Goal: Information Seeking & Learning: Learn about a topic

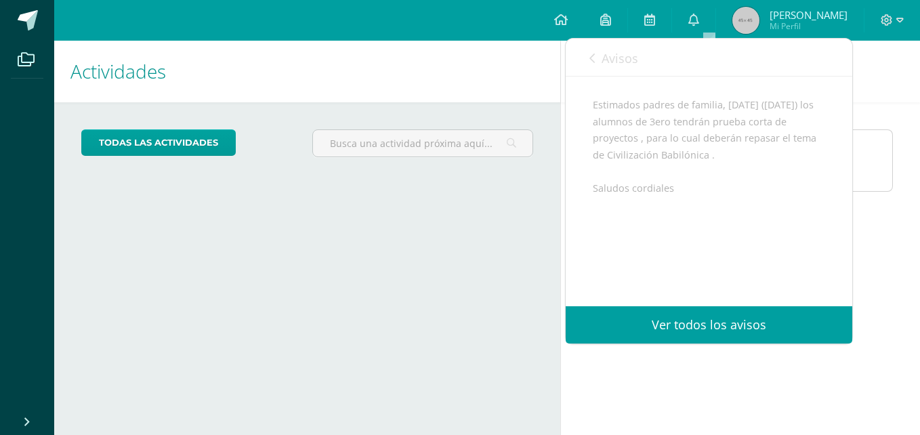
scroll to position [100, 0]
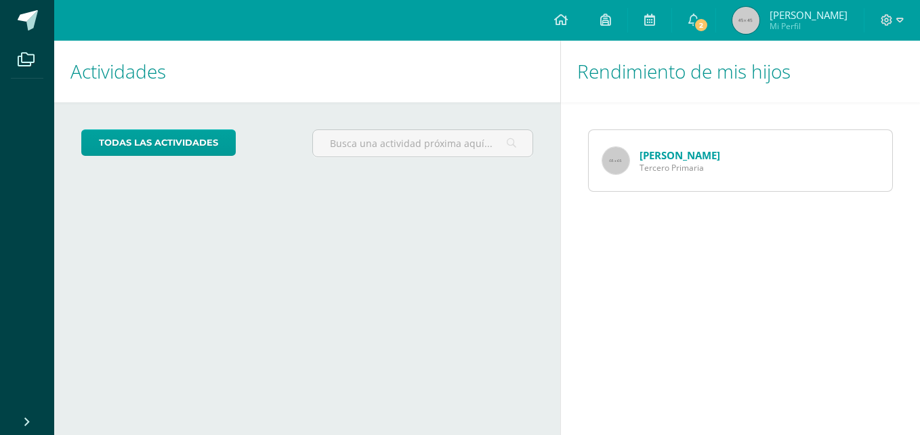
click at [669, 165] on span "Tercero Primaria" at bounding box center [679, 168] width 81 height 12
click at [668, 153] on link "[PERSON_NAME]" at bounding box center [679, 155] width 81 height 14
click at [708, 18] on span "2" at bounding box center [700, 25] width 15 height 15
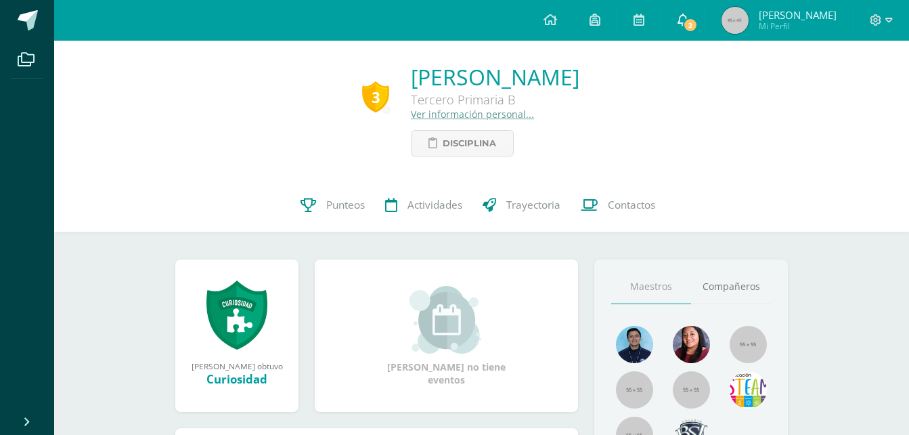
click at [698, 22] on span "2" at bounding box center [690, 25] width 15 height 15
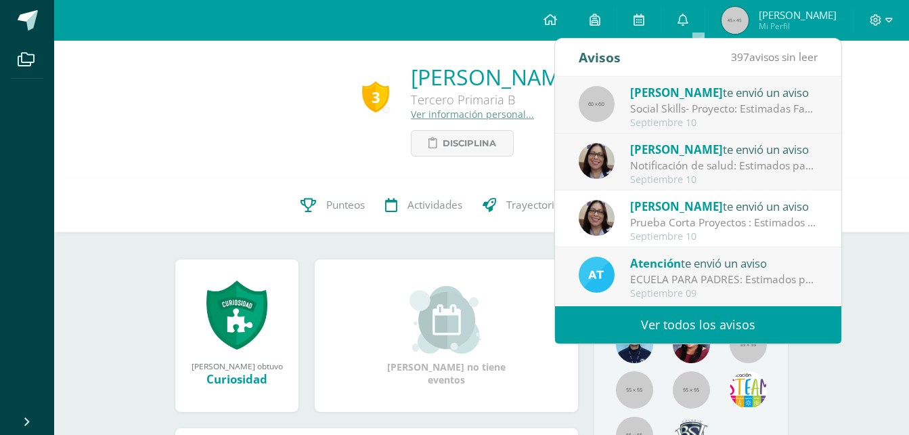
click at [721, 107] on div "Social Skills- Proyecto: Estimadas Familias de 2o. y 3o. primaria, reciban un c…" at bounding box center [724, 109] width 188 height 16
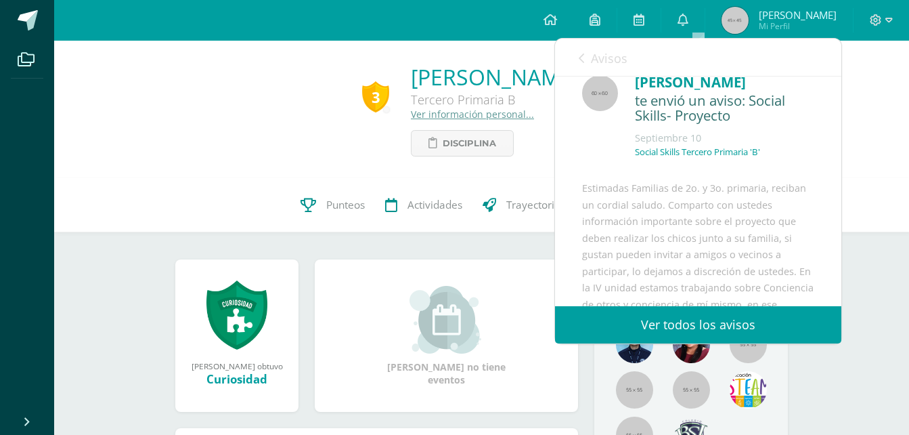
scroll to position [4, 0]
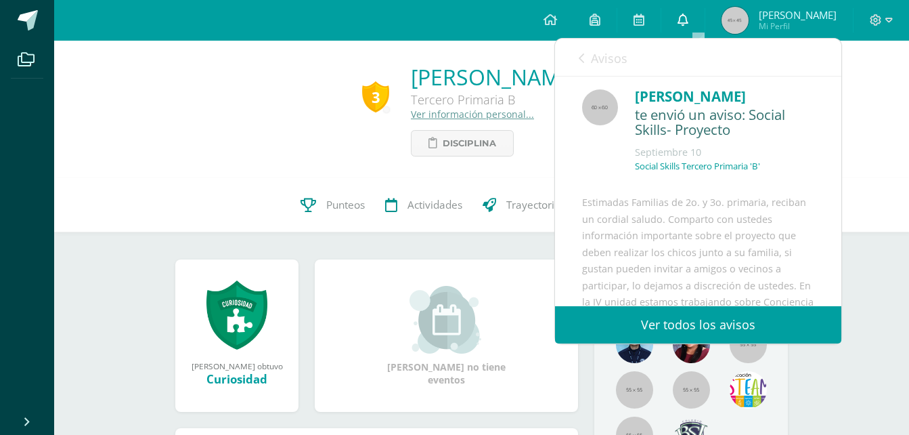
click at [689, 19] on icon at bounding box center [683, 20] width 11 height 12
click at [857, 147] on div "3 Daniel Adrian Castillo Archila Tercero Primaria B Ver información personal...…" at bounding box center [482, 109] width 834 height 94
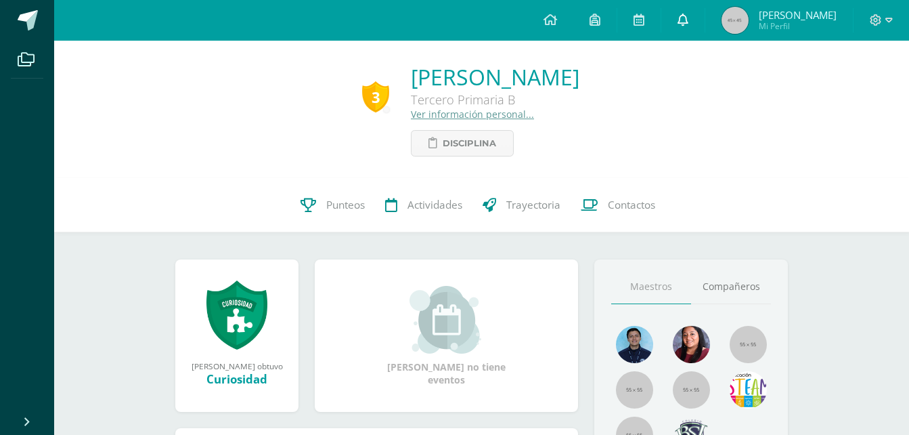
click at [704, 21] on link "0" at bounding box center [683, 20] width 43 height 41
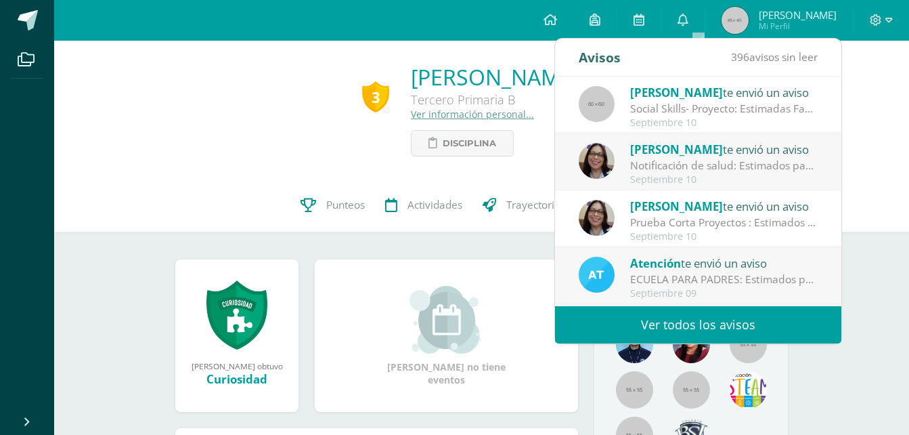
click at [657, 152] on span "[PERSON_NAME]" at bounding box center [676, 150] width 93 height 16
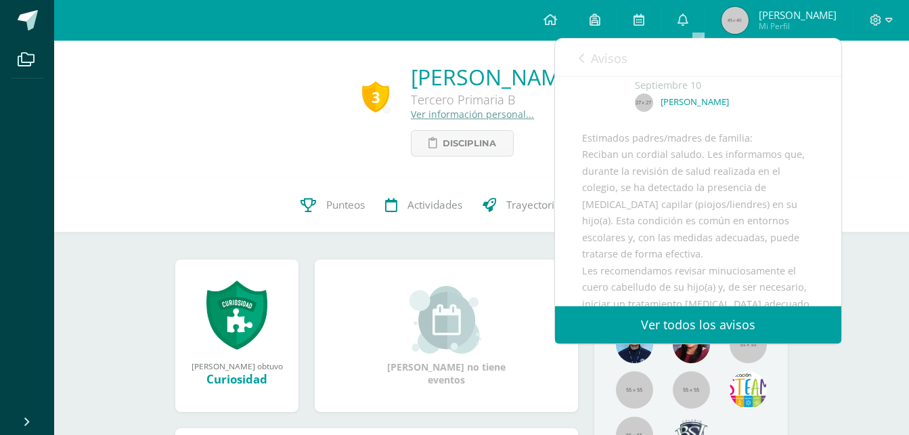
scroll to position [73, 0]
click at [689, 15] on icon at bounding box center [683, 20] width 11 height 12
click at [689, 27] on span at bounding box center [683, 20] width 11 height 15
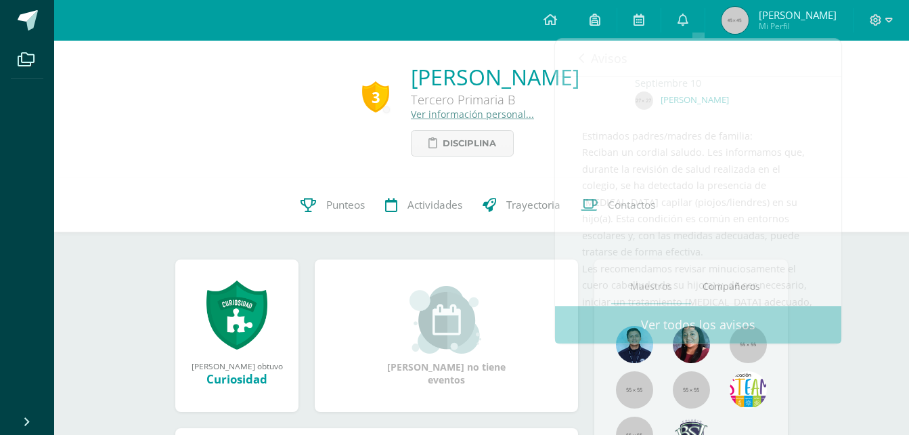
click at [864, 142] on div "3 Daniel Adrian Castillo Archila Tercero Primaria B Ver información personal...…" at bounding box center [482, 109] width 834 height 94
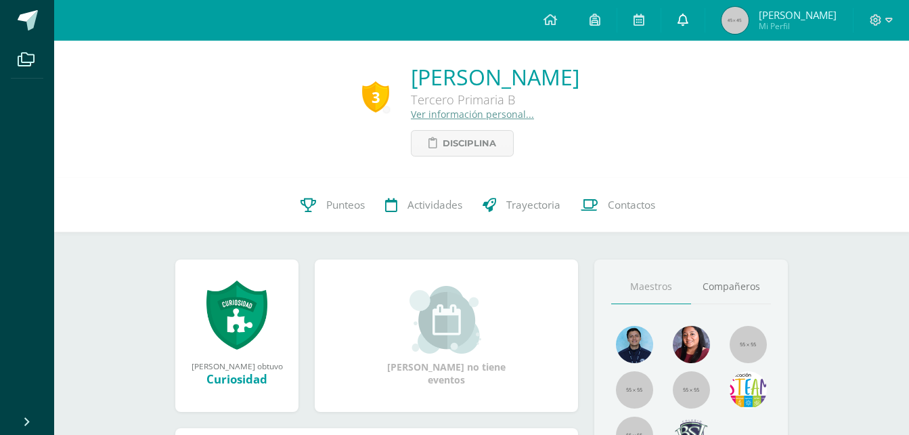
click at [689, 26] on link "0" at bounding box center [683, 20] width 43 height 41
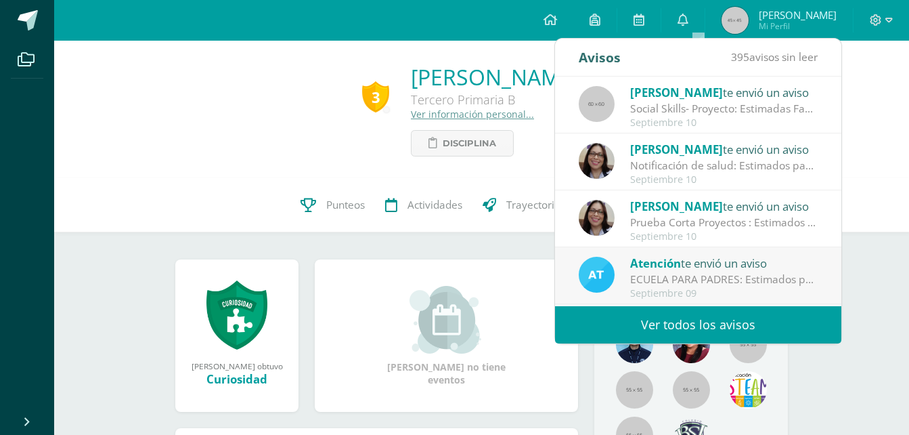
click at [699, 213] on div "Alejandra te envió un aviso" at bounding box center [724, 206] width 188 height 18
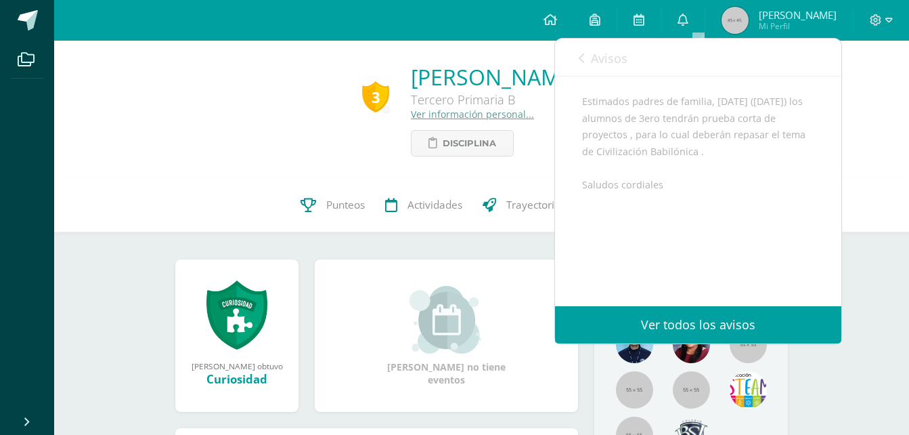
scroll to position [138, 0]
click at [115, 202] on div "3 [PERSON_NAME] 2023-0121 Punteos Actividades Trayectoria Contactos" at bounding box center [481, 205] width 855 height 54
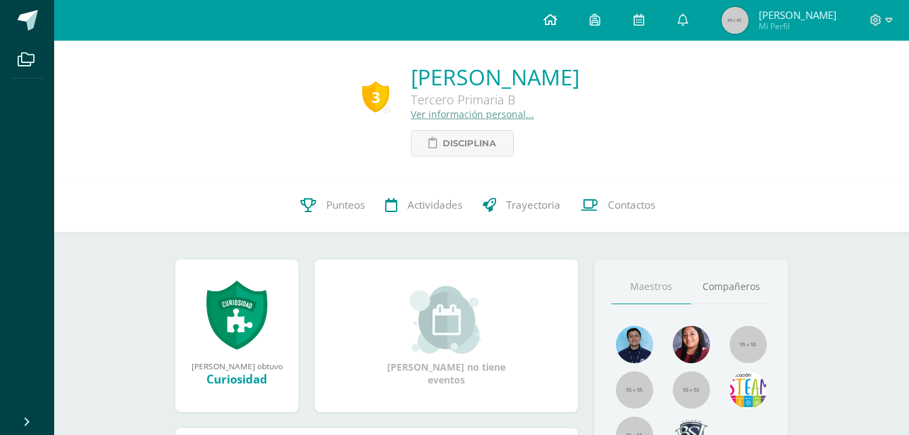
click at [557, 16] on link at bounding box center [551, 20] width 46 height 41
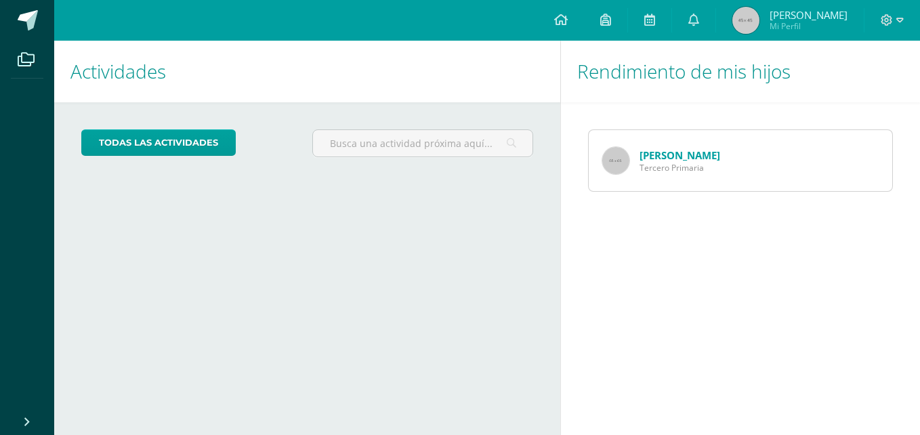
click at [657, 175] on div "Daniel Castillo Tercero Primaria" at bounding box center [660, 160] width 145 height 61
click at [657, 157] on link "[PERSON_NAME]" at bounding box center [679, 155] width 81 height 14
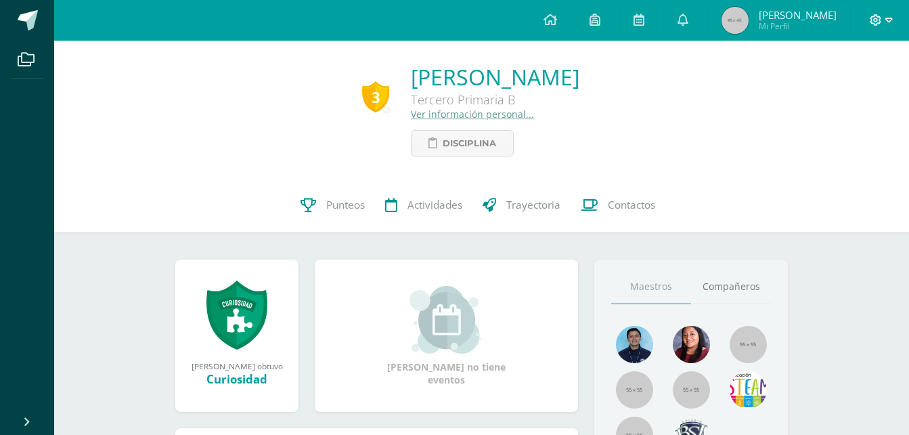
click at [888, 18] on icon at bounding box center [889, 20] width 7 height 5
click at [782, 185] on div "3 [PERSON_NAME] 2023-0121 Punteos Actividades Trayectoria Contactos" at bounding box center [481, 205] width 855 height 54
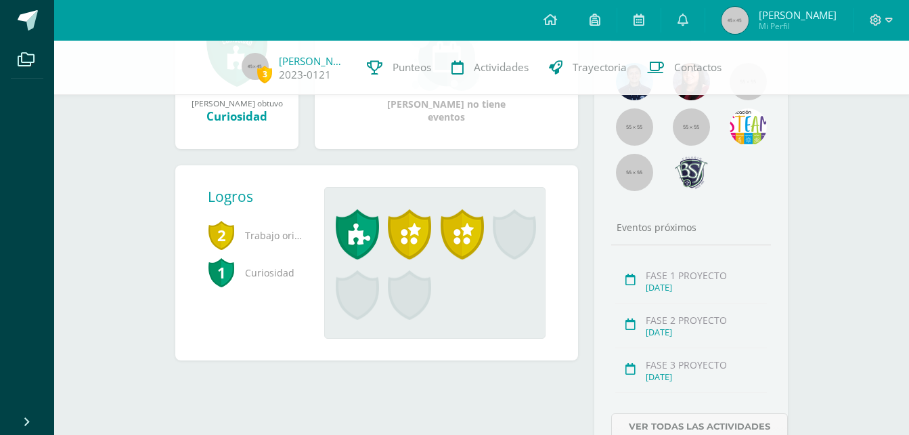
scroll to position [259, 0]
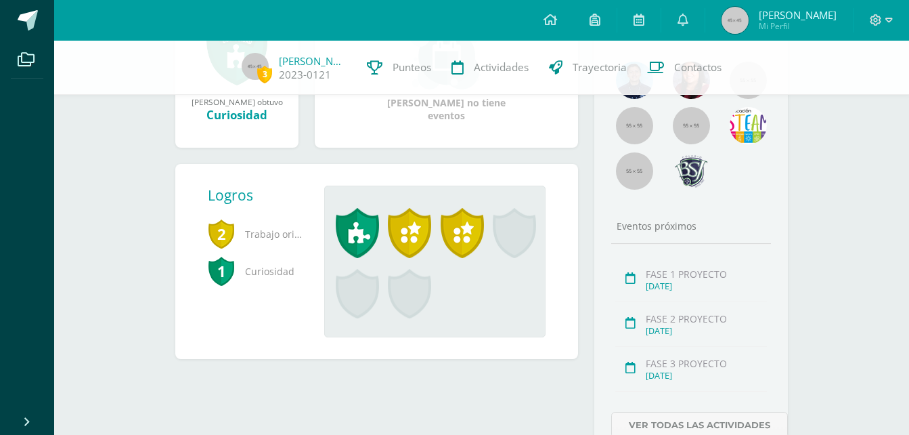
click at [626, 318] on div at bounding box center [631, 322] width 30 height 16
click at [661, 320] on div "FASE 2 PROYECTO" at bounding box center [706, 318] width 121 height 13
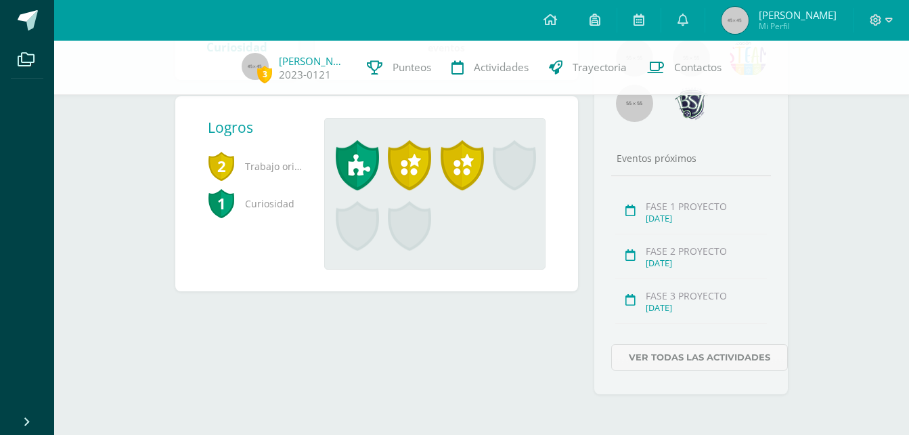
scroll to position [329, 0]
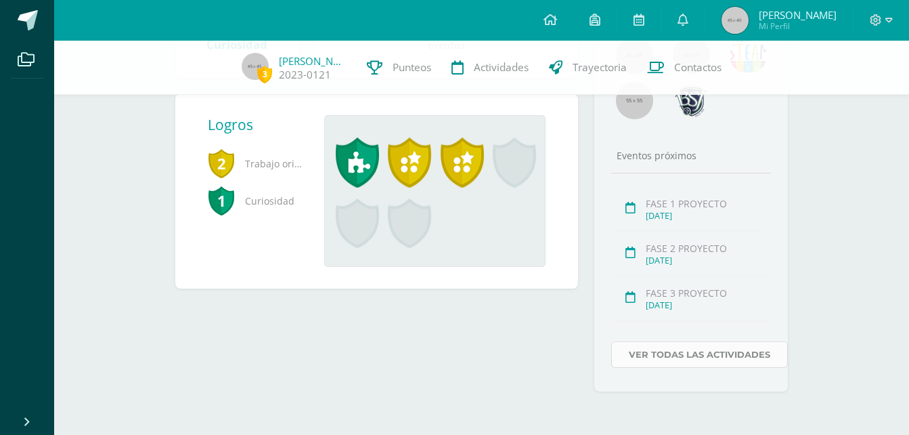
click at [716, 356] on link "Ver todas las actividades" at bounding box center [699, 354] width 177 height 26
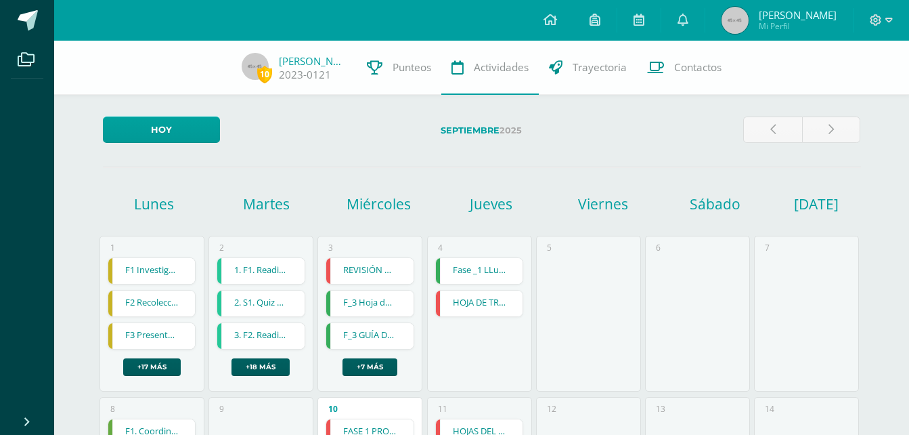
click at [470, 304] on link "HOJA DE TRABAJO" at bounding box center [479, 304] width 87 height 26
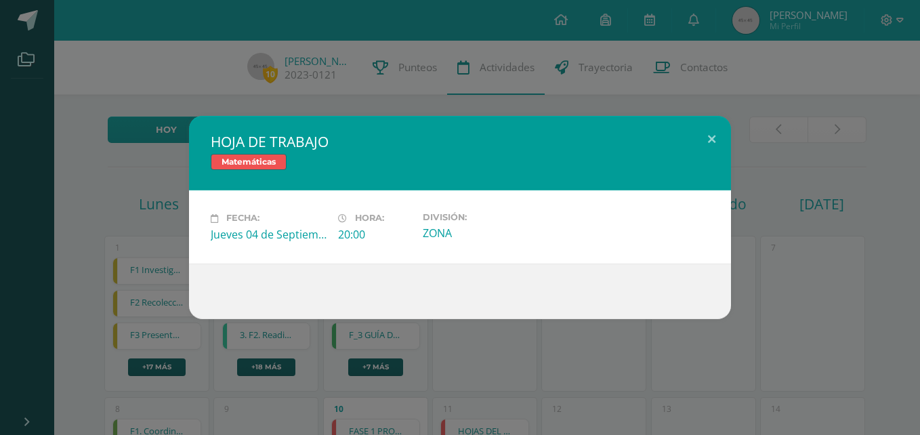
click at [276, 236] on div "Jueves 04 de Septiembre" at bounding box center [269, 234] width 116 height 15
click at [708, 139] on button at bounding box center [711, 139] width 39 height 46
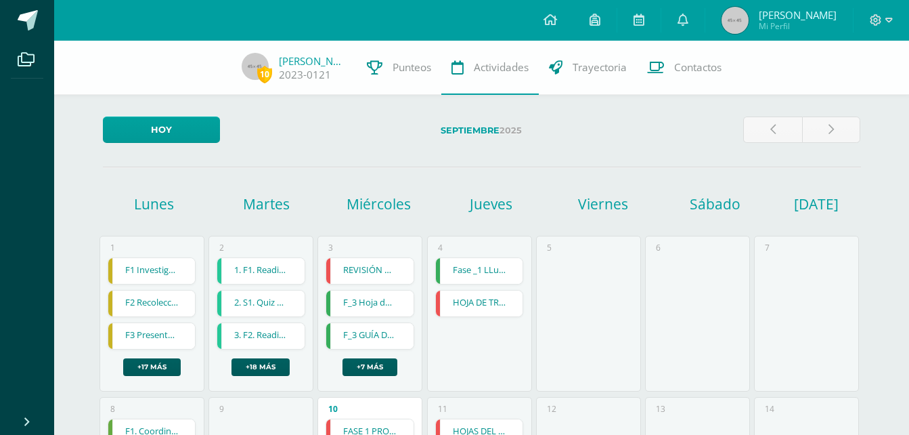
click at [364, 335] on link "F_3 GUÍA DE TRABAJO" at bounding box center [369, 336] width 87 height 26
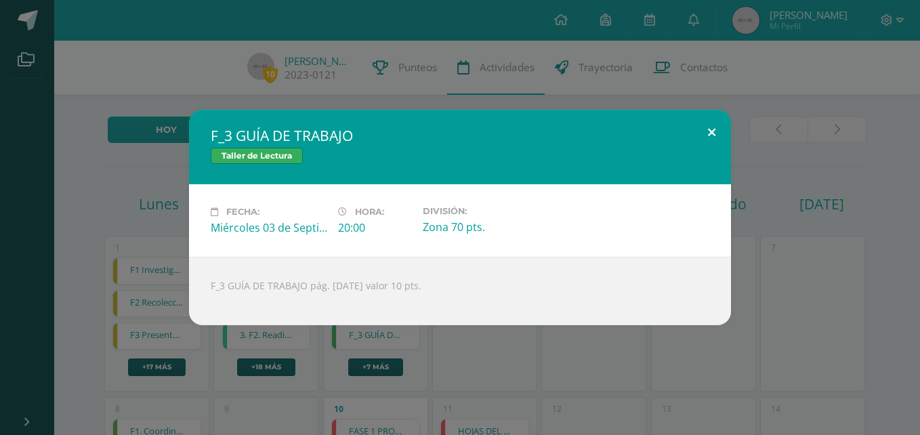
click at [713, 133] on button at bounding box center [711, 133] width 39 height 46
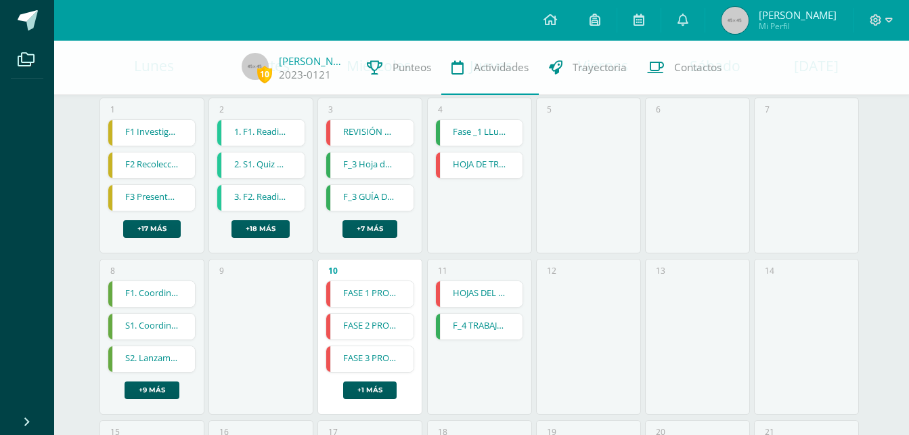
scroll to position [142, 0]
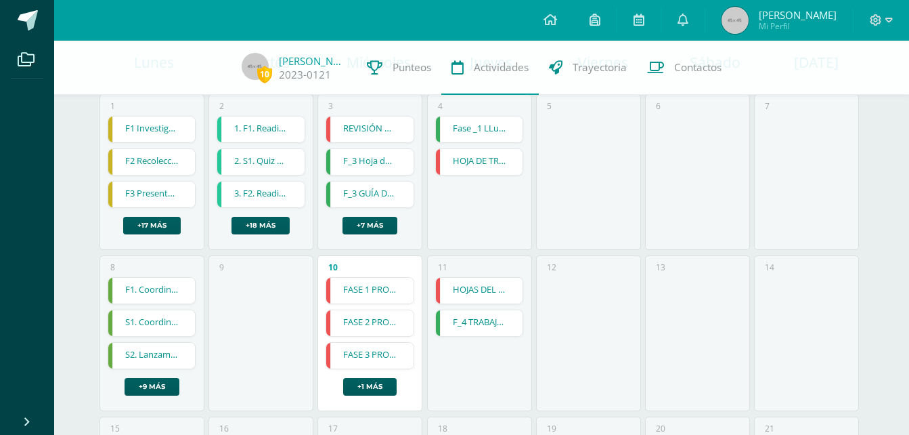
click at [359, 295] on link "FASE 1 PROYECTO" at bounding box center [369, 291] width 87 height 26
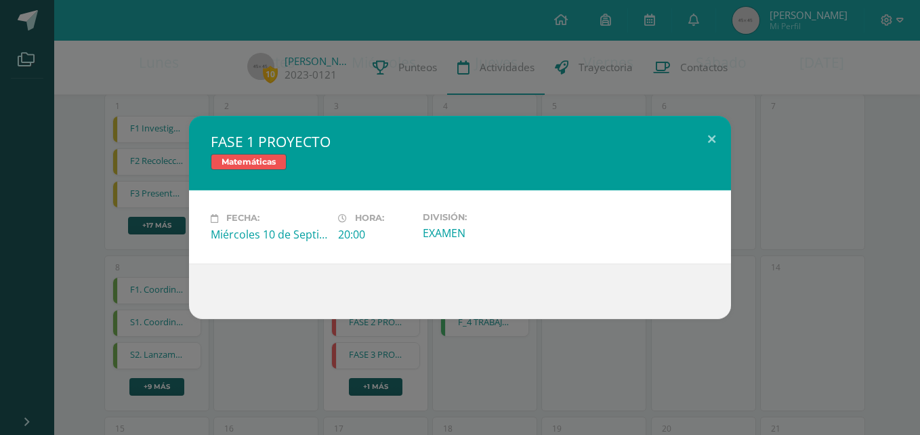
click at [288, 237] on div "Miércoles 10 de Septiembre" at bounding box center [269, 234] width 116 height 15
click at [710, 134] on button at bounding box center [711, 139] width 39 height 46
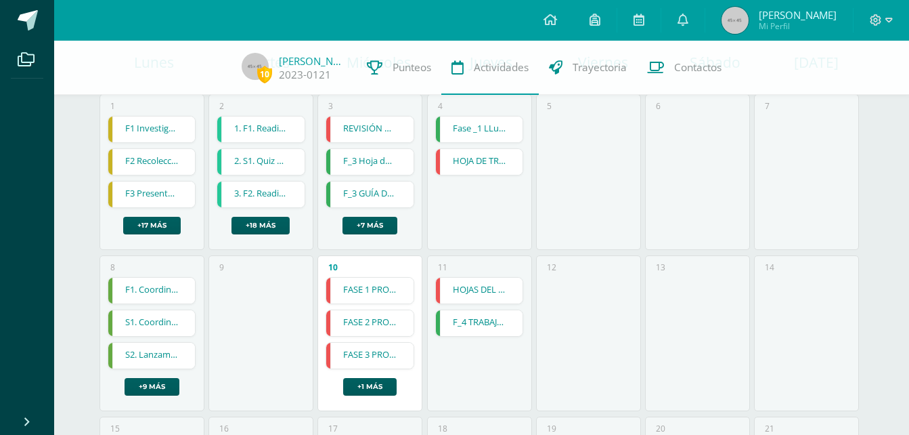
click at [373, 326] on link "FASE 2 PROYECTO" at bounding box center [369, 323] width 87 height 26
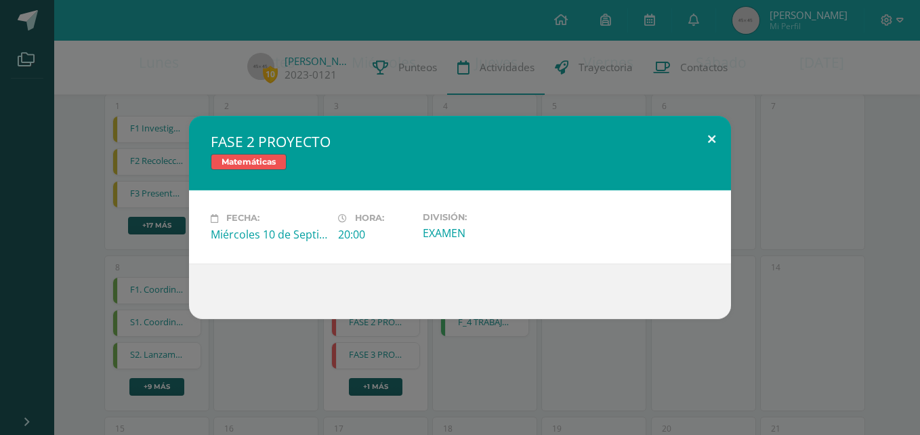
click at [710, 139] on button at bounding box center [711, 139] width 39 height 46
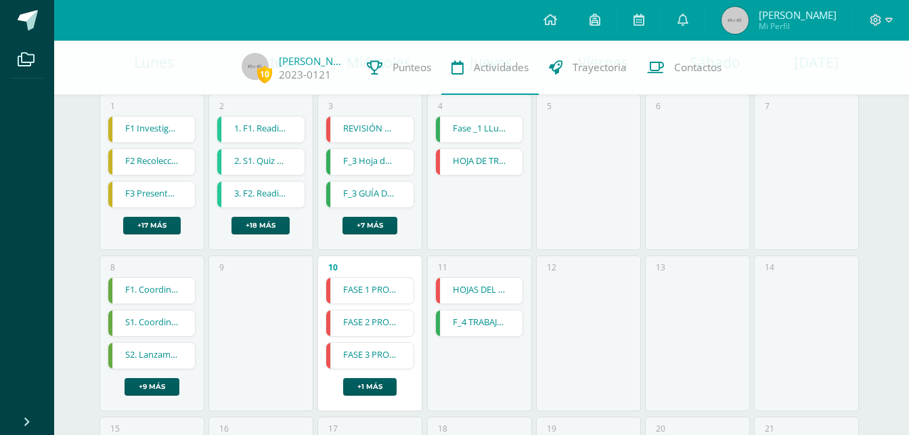
click at [482, 327] on link "F_4 TRABAJO GRUPAL" at bounding box center [479, 323] width 87 height 26
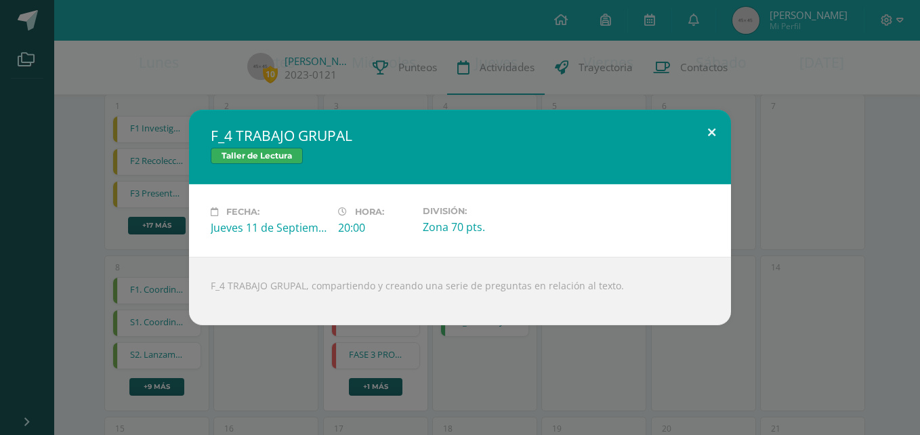
click at [714, 131] on button at bounding box center [711, 133] width 39 height 46
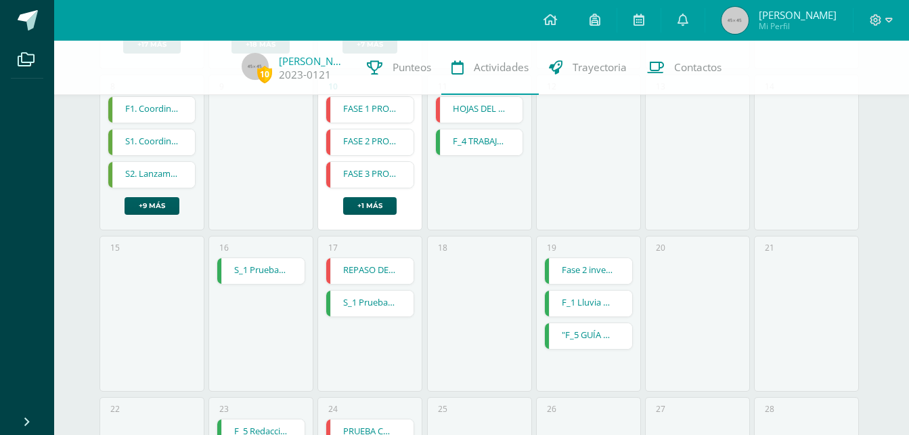
scroll to position [320, 0]
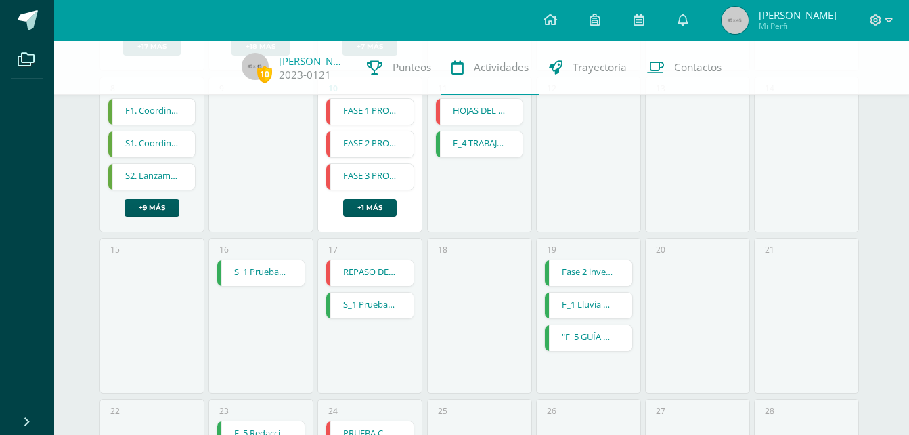
click at [257, 274] on link "S_1 Prueba Corta" at bounding box center [260, 273] width 87 height 26
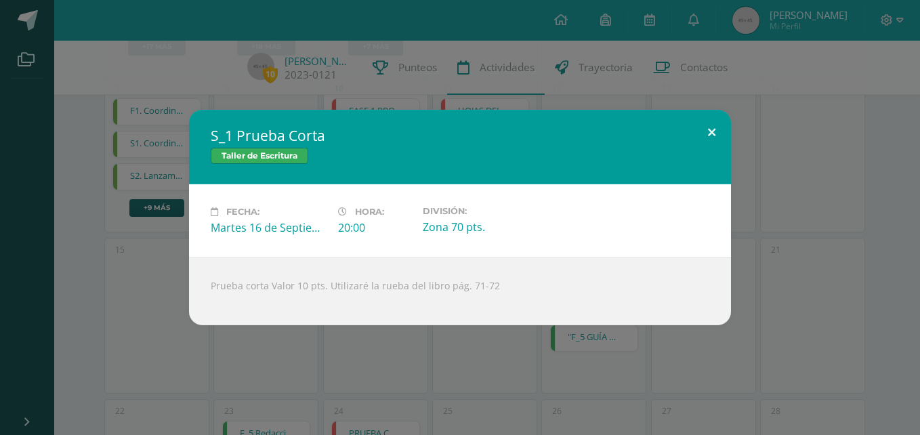
click at [713, 126] on button at bounding box center [711, 133] width 39 height 46
